Goal: Find specific page/section: Find specific page/section

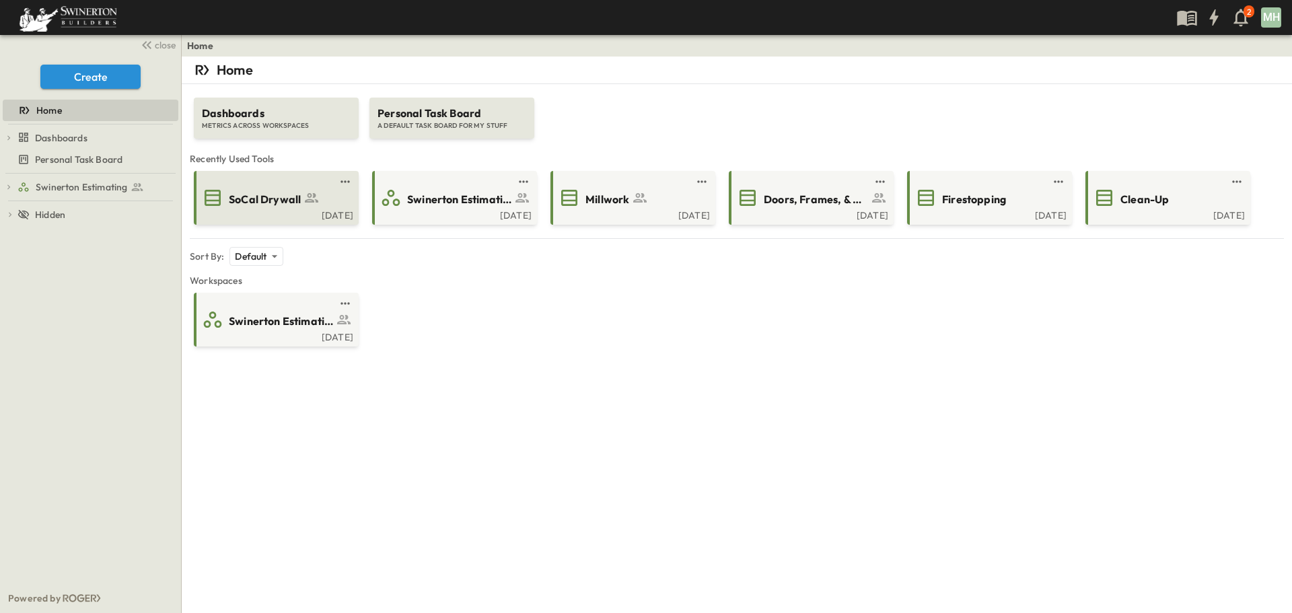
click at [301, 191] on div "SoCal Drywall" at bounding box center [288, 198] width 119 height 18
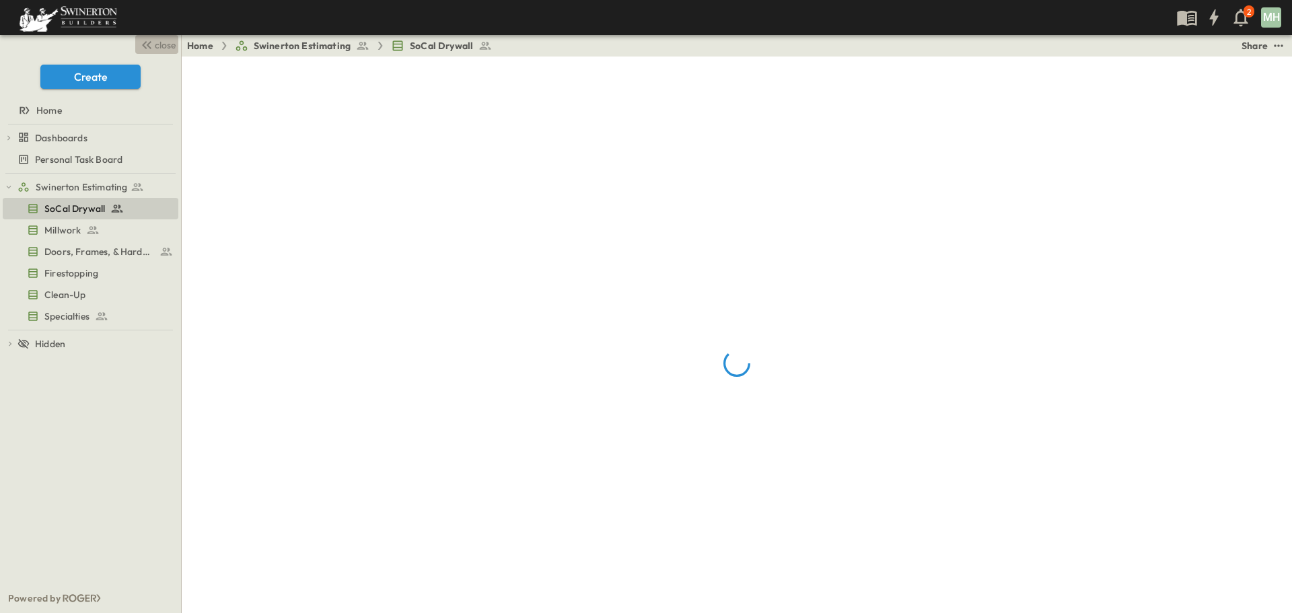
click at [158, 46] on span "close" at bounding box center [165, 44] width 21 height 13
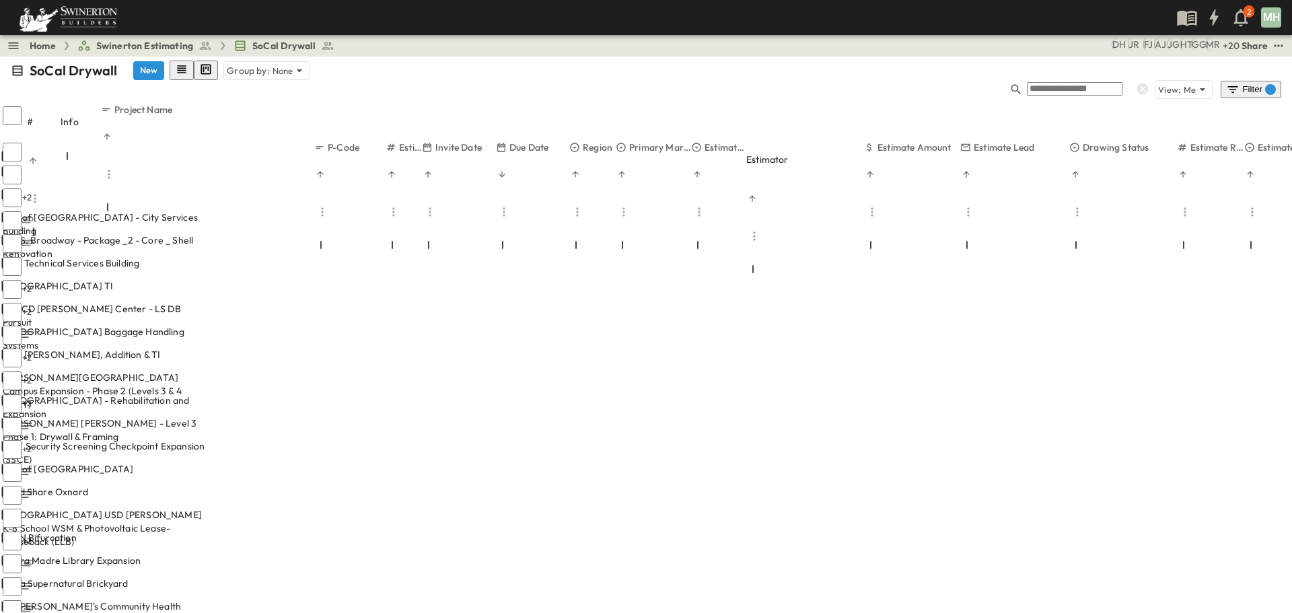
click at [1239, 83] on icon "button" at bounding box center [1232, 89] width 13 height 13
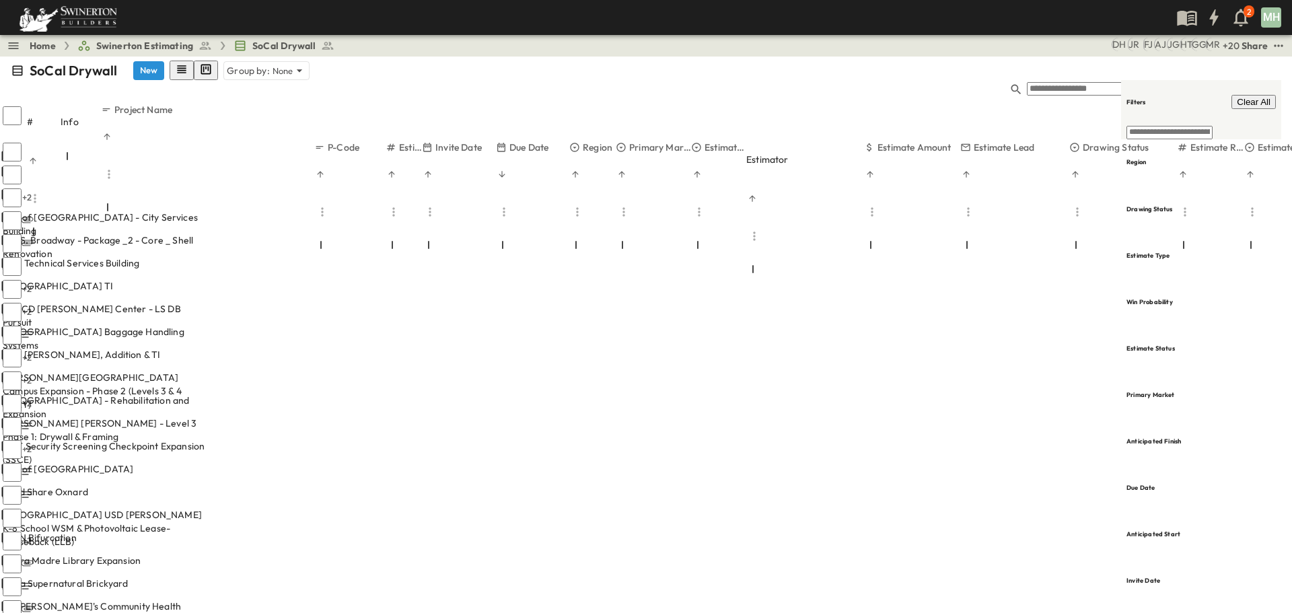
click at [1249, 97] on span "Clear All" at bounding box center [1254, 102] width 34 height 10
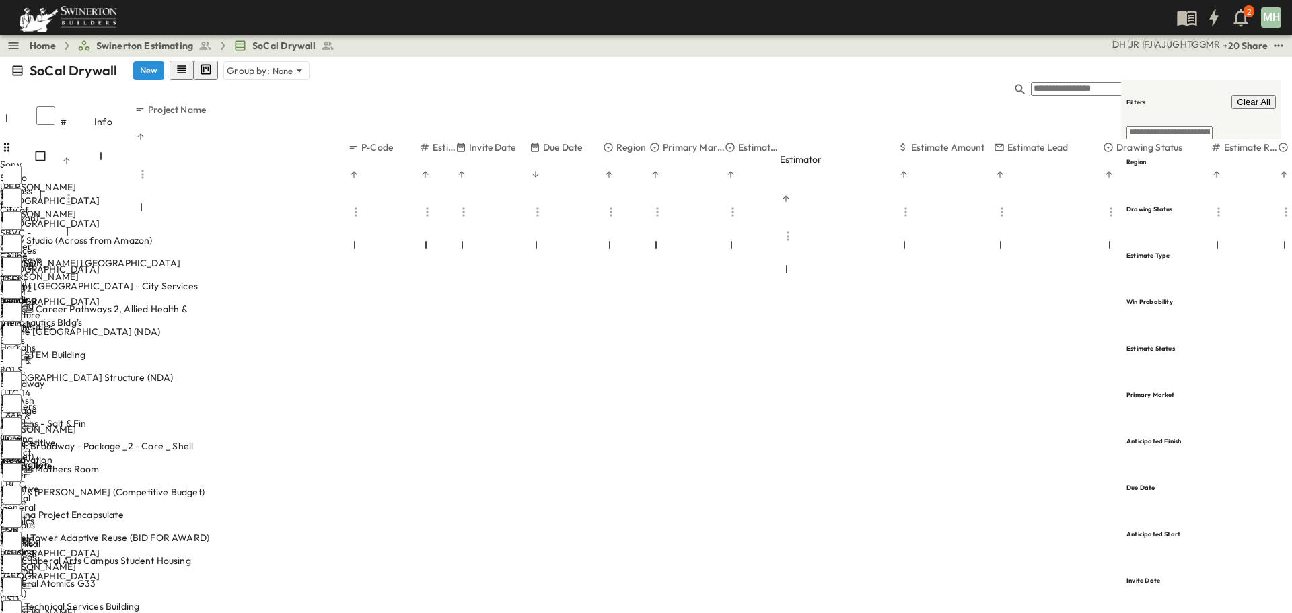
click at [1252, 83] on icon "button" at bounding box center [1245, 89] width 13 height 13
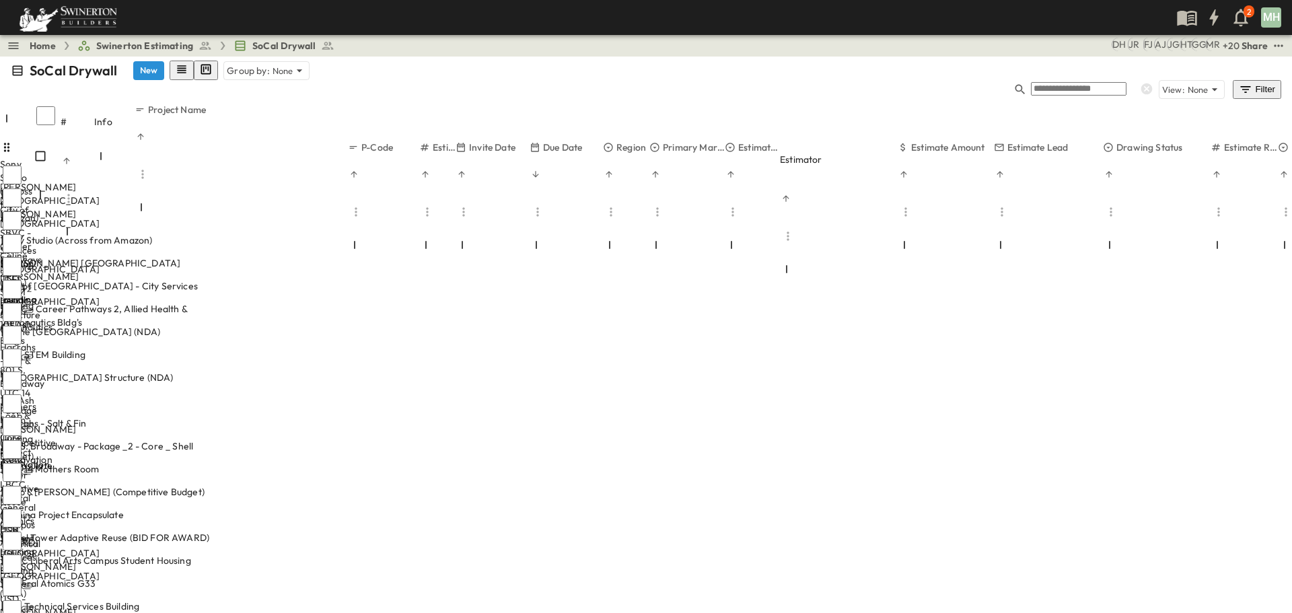
click at [1266, 82] on div "Filter" at bounding box center [1257, 89] width 38 height 15
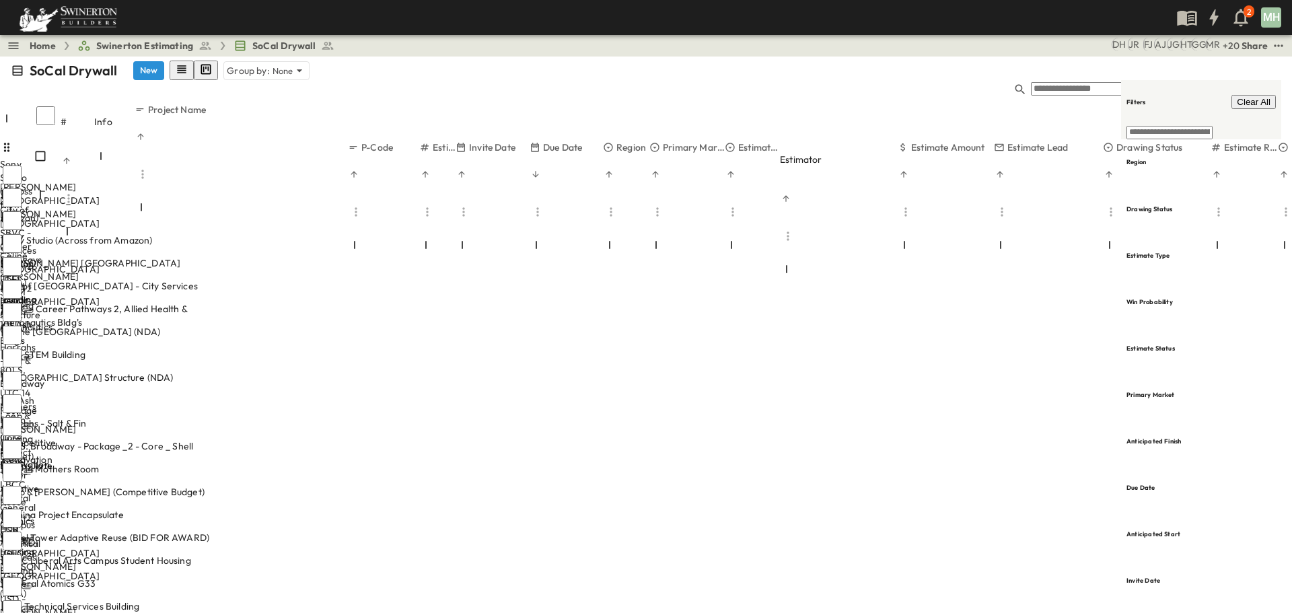
click at [1264, 82] on div "Filter" at bounding box center [1257, 89] width 38 height 15
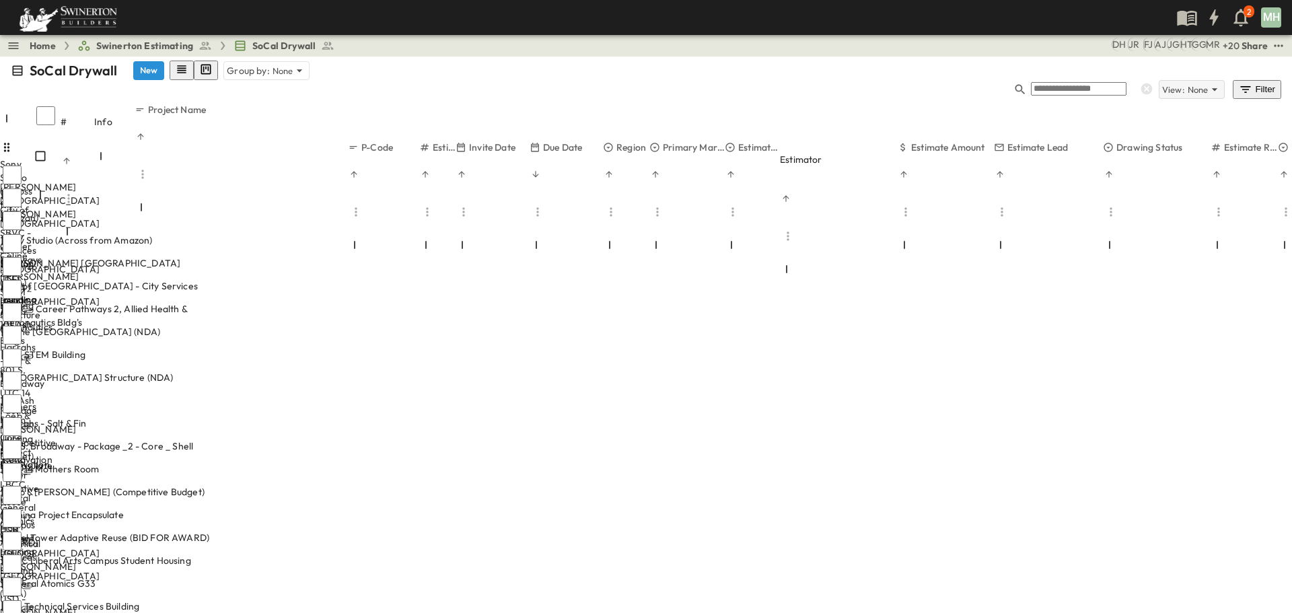
click at [1201, 83] on p "None" at bounding box center [1198, 89] width 21 height 13
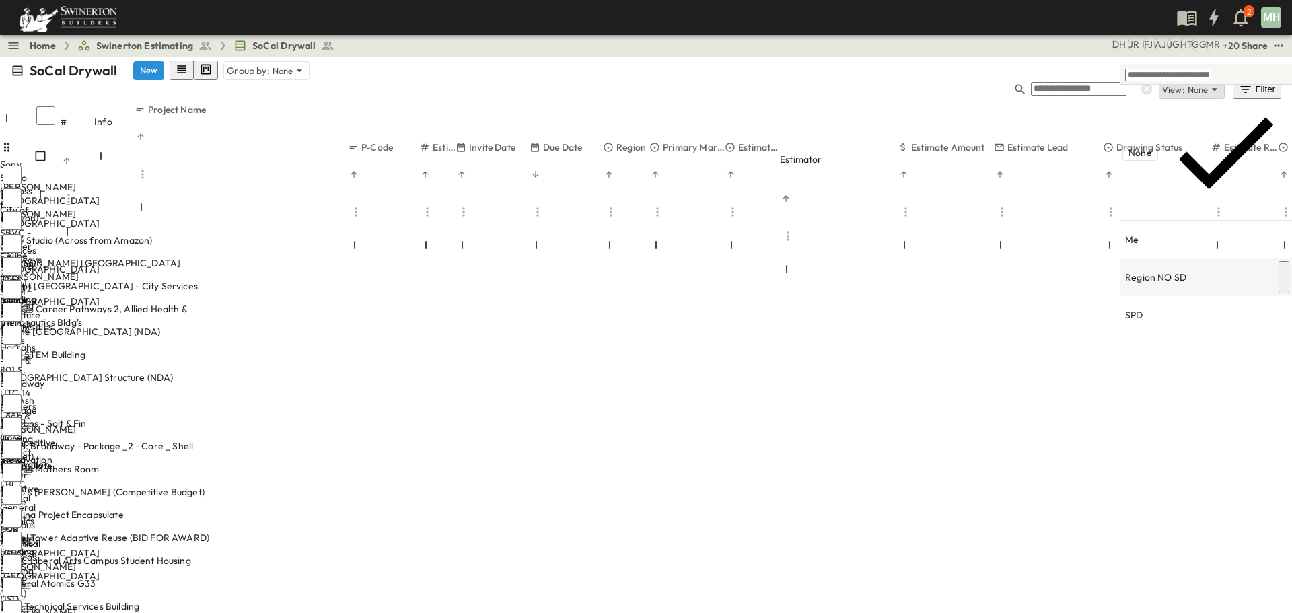
click at [1135, 270] on p "Region NO SD" at bounding box center [1155, 276] width 61 height 13
